Goal: Task Accomplishment & Management: Manage account settings

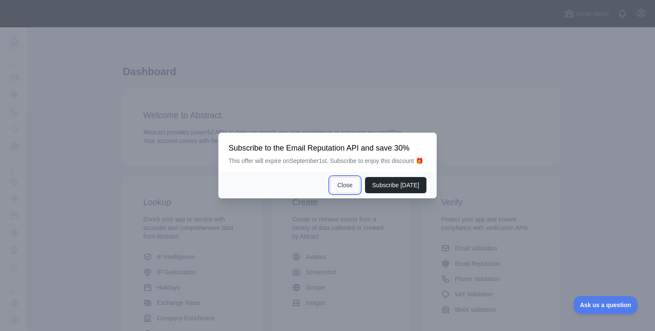
click at [350, 183] on button "Close" at bounding box center [345, 185] width 30 height 16
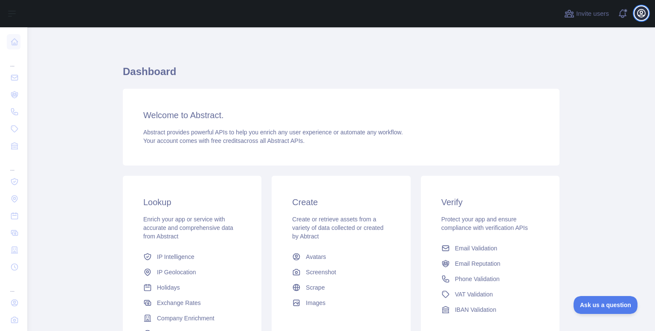
click at [643, 11] on icon "button" at bounding box center [641, 13] width 10 height 10
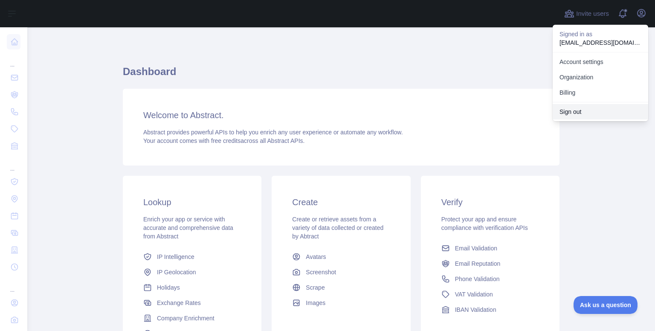
click at [578, 110] on button "Sign out" at bounding box center [601, 111] width 96 height 15
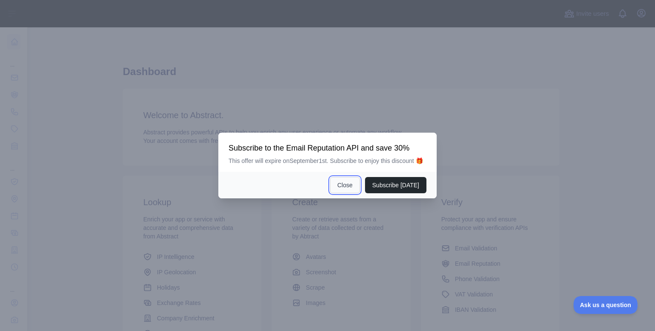
click at [344, 184] on button "Close" at bounding box center [345, 185] width 30 height 16
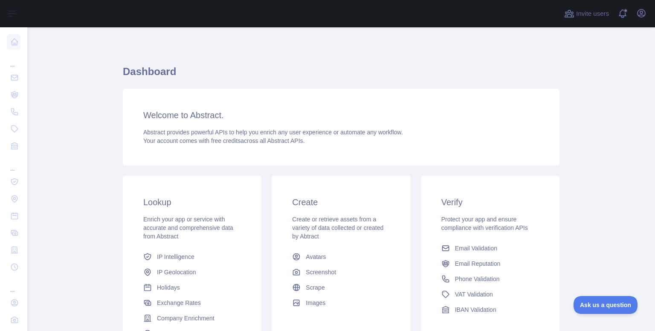
scroll to position [94, 0]
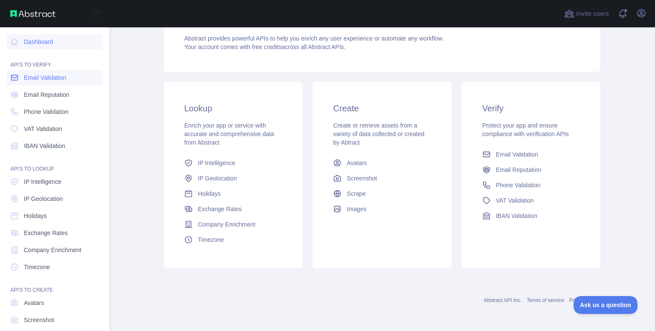
click at [53, 79] on span "Email Validation" at bounding box center [45, 77] width 42 height 9
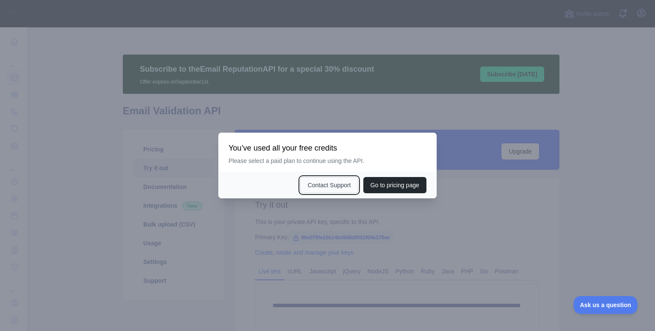
click at [329, 182] on button "Contact Support" at bounding box center [329, 185] width 58 height 16
click at [301, 209] on div at bounding box center [327, 165] width 655 height 331
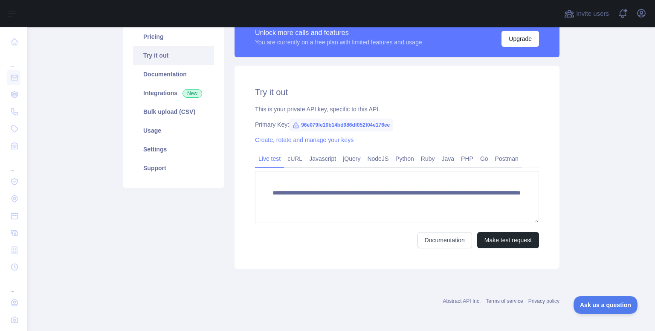
scroll to position [104, 0]
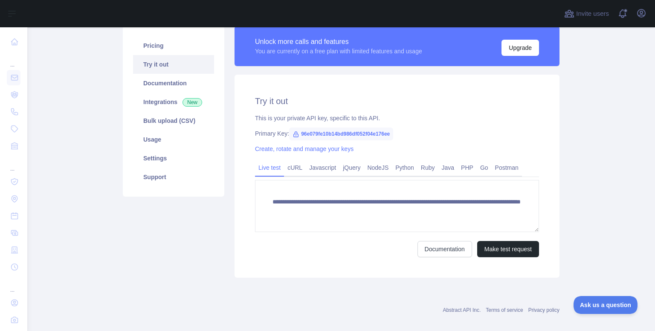
click at [411, 235] on form "**********" at bounding box center [397, 218] width 284 height 77
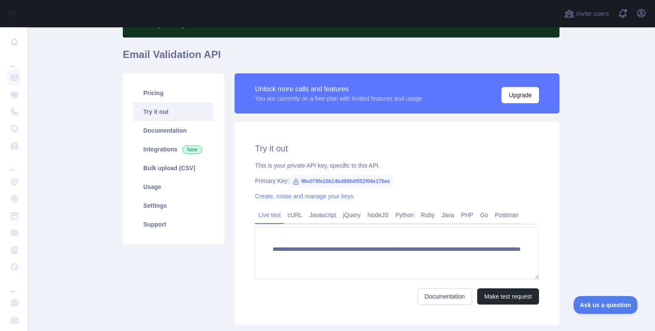
scroll to position [0, 0]
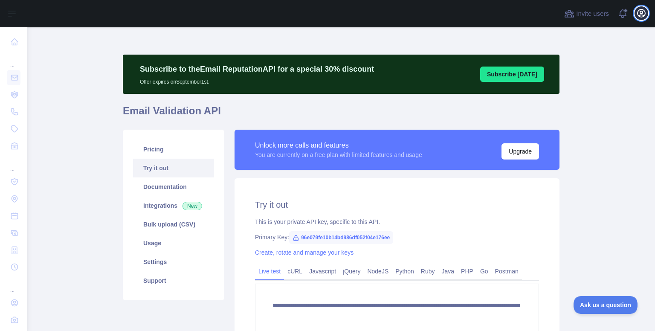
click at [636, 16] on button "Open user menu" at bounding box center [642, 13] width 14 height 14
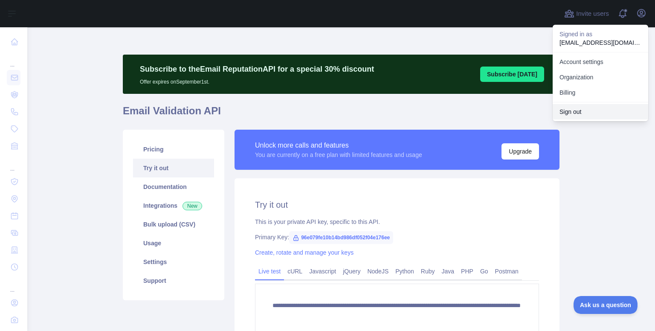
click at [582, 106] on button "Sign out" at bounding box center [601, 111] width 96 height 15
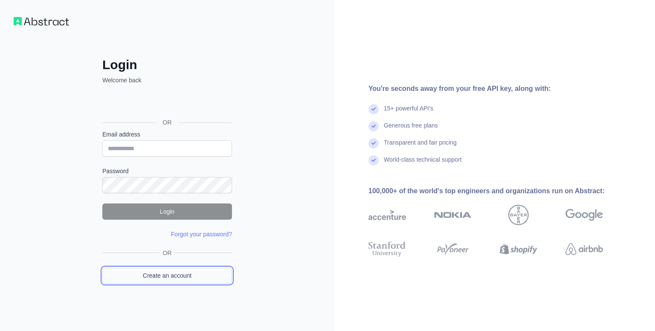
click at [191, 269] on link "Create an account" at bounding box center [167, 275] width 130 height 16
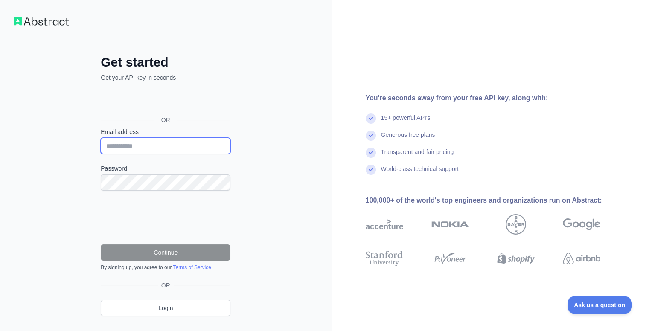
click at [185, 144] on input "Email address" at bounding box center [166, 146] width 130 height 16
click at [67, 192] on div "Get started Get your API key in seconds OR Email address Password Continue By s…" at bounding box center [165, 175] width 331 height 350
click at [171, 144] on input "Email address" at bounding box center [166, 146] width 130 height 16
type input "**********"
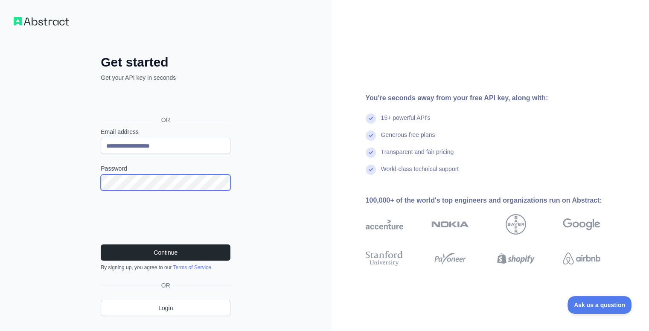
click at [101, 244] on button "Continue" at bounding box center [166, 252] width 130 height 16
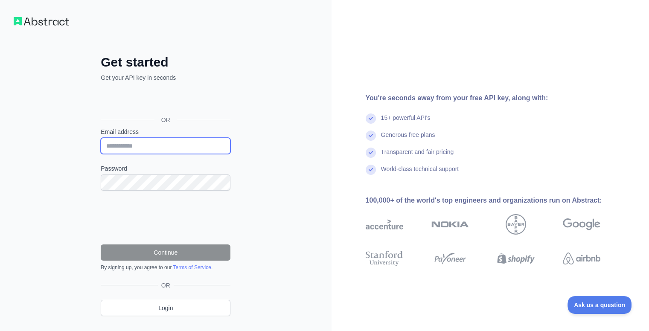
click at [166, 149] on input "Email address" at bounding box center [166, 146] width 130 height 16
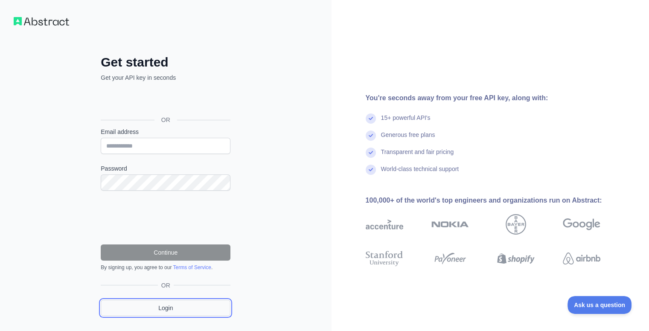
click at [172, 311] on link "Login" at bounding box center [166, 308] width 130 height 16
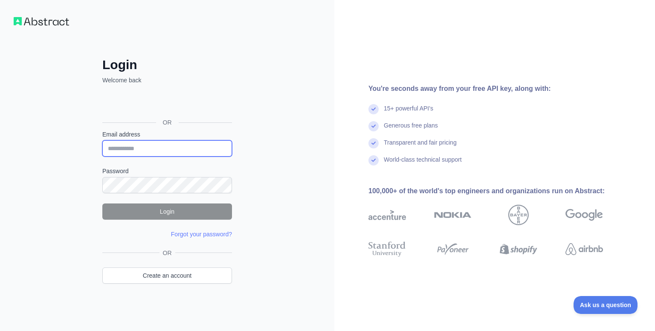
click at [186, 154] on input "Email address" at bounding box center [167, 148] width 130 height 16
click at [186, 154] on input "****" at bounding box center [167, 148] width 130 height 16
type input "**********"
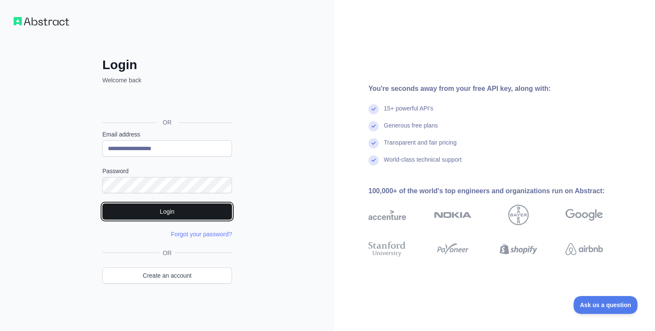
click at [193, 216] on button "Login" at bounding box center [167, 211] width 130 height 16
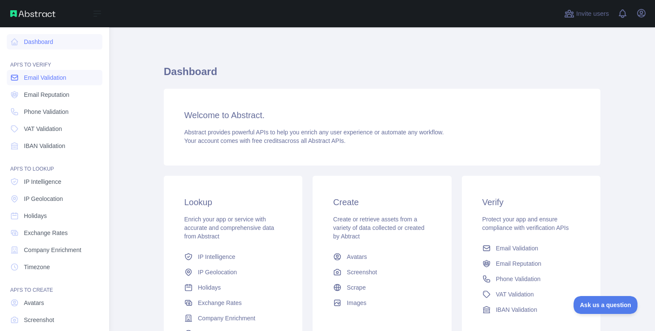
click at [53, 72] on link "Email Validation" at bounding box center [55, 77] width 96 height 15
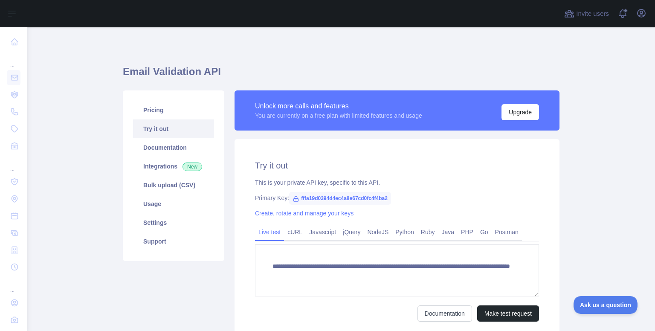
click at [368, 193] on span "fffa19d0394d4ec4a8e67cd0fc4f4ba2" at bounding box center [340, 198] width 102 height 13
copy span "fffa19d0394d4ec4a8e67cd0fc4f4ba2"
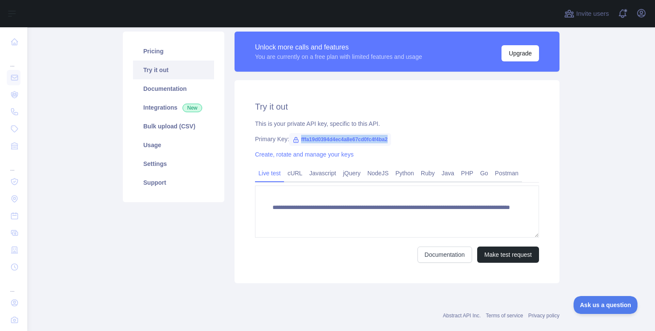
click at [294, 139] on icon at bounding box center [296, 139] width 5 height 5
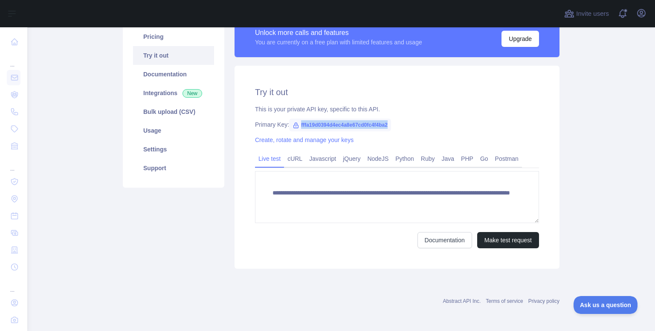
scroll to position [0, 0]
